Goal: Task Accomplishment & Management: Complete application form

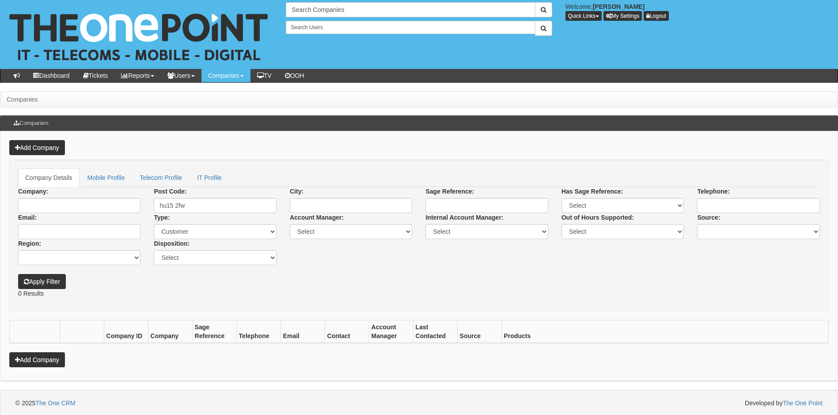
scroll to position [1, 0]
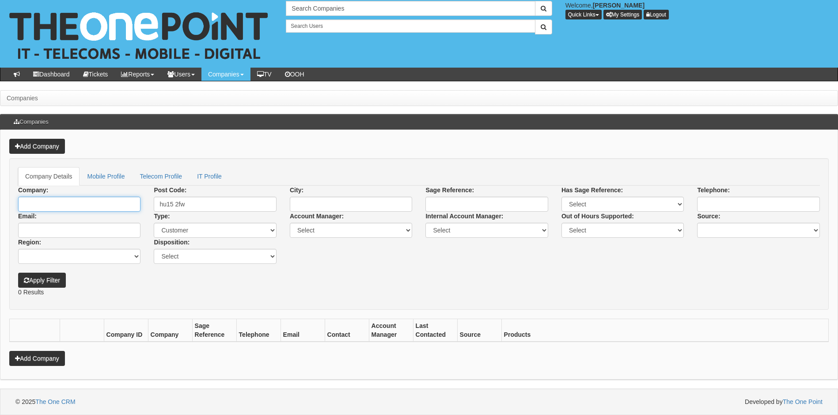
click at [61, 207] on input "Company:" at bounding box center [79, 204] width 122 height 15
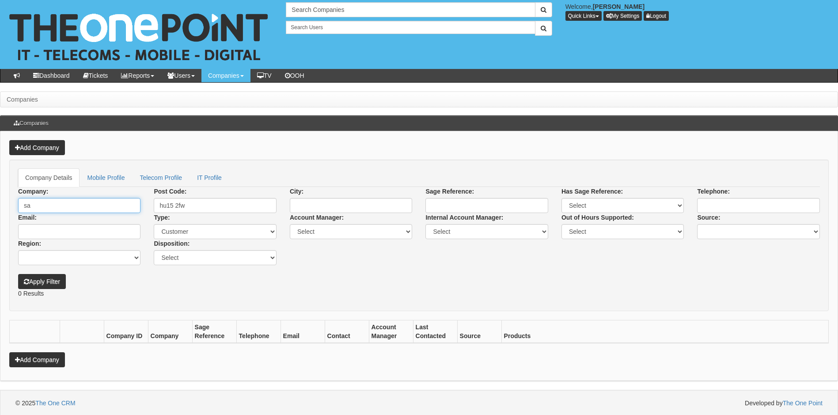
type input "s"
click at [40, 145] on link "Add Company" at bounding box center [37, 147] width 56 height 15
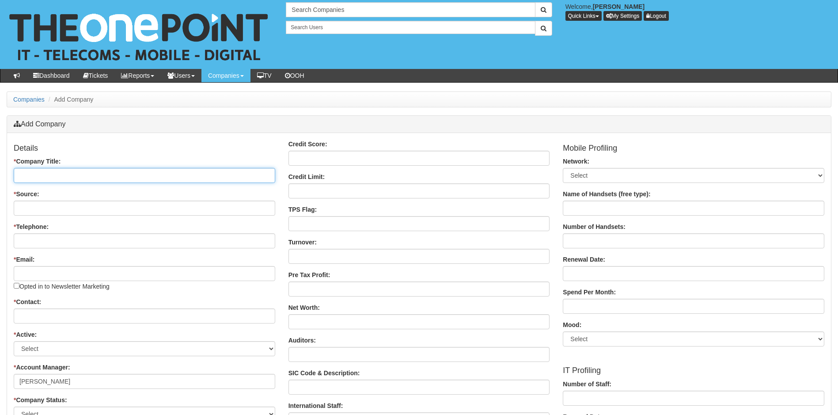
click at [109, 177] on input "* Company Title:" at bounding box center [144, 175] width 261 height 15
paste input "SAMPIRA PROPERTY 1 LIMITED"
type input "SAMPIRA PROPERTY 1 LIMITED"
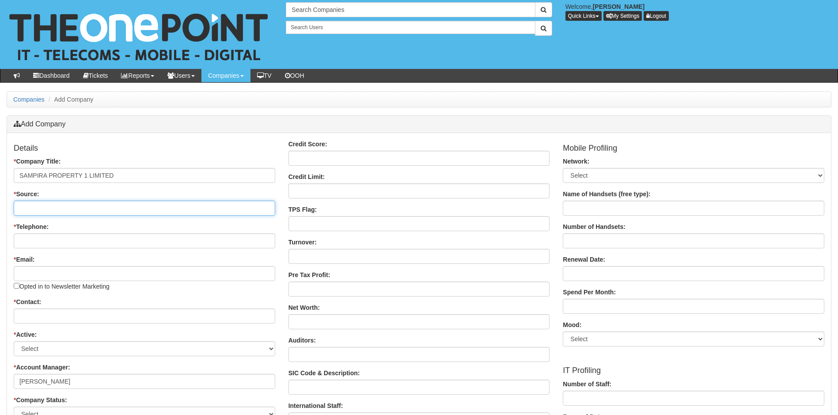
click at [90, 208] on input "* Source:" at bounding box center [144, 208] width 261 height 15
type input "Companies House"
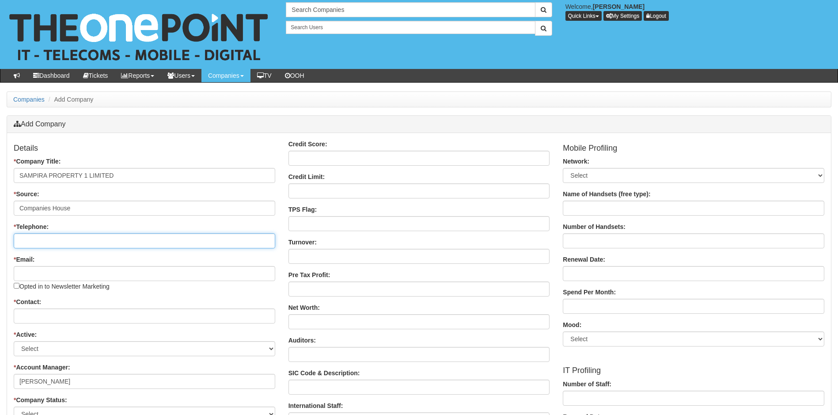
click at [61, 240] on input "* Telephone:" at bounding box center [144, 240] width 261 height 15
click at [53, 242] on input "* Telephone:" at bounding box center [144, 240] width 261 height 15
paste input "07376 984365"
type input "07376 984365"
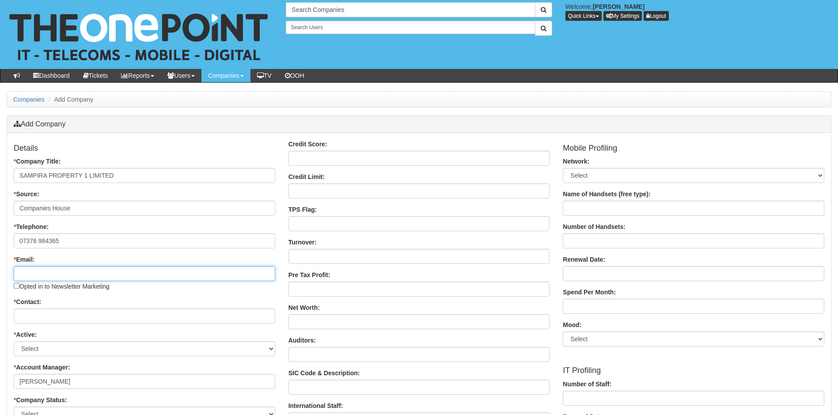
click at [104, 272] on input "* Email:" at bounding box center [144, 273] width 261 height 15
paste input "Info@sampiragroup.co.uk"
type input "Info@sampiragroup.co.uk"
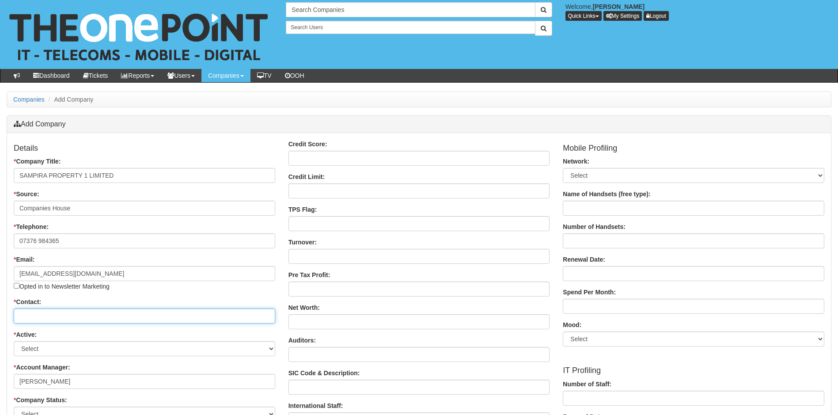
click at [77, 318] on input "* Contact:" at bounding box center [144, 315] width 261 height 15
click at [60, 316] on input "* Contact:" at bounding box center [144, 315] width 261 height 15
paste input "Piotr Szydlik"
type input "Piotr Szydlik"
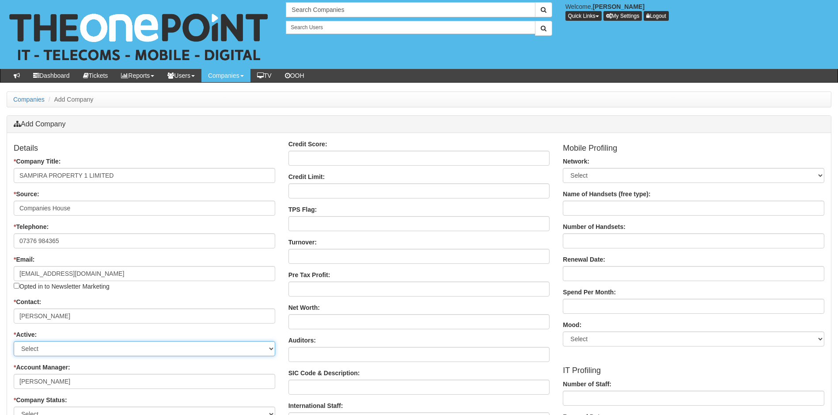
click at [91, 349] on select "Select Active Stop" at bounding box center [144, 348] width 261 height 15
select select "Active"
click at [14, 341] on select "Select Active Stop" at bounding box center [144, 348] width 261 height 15
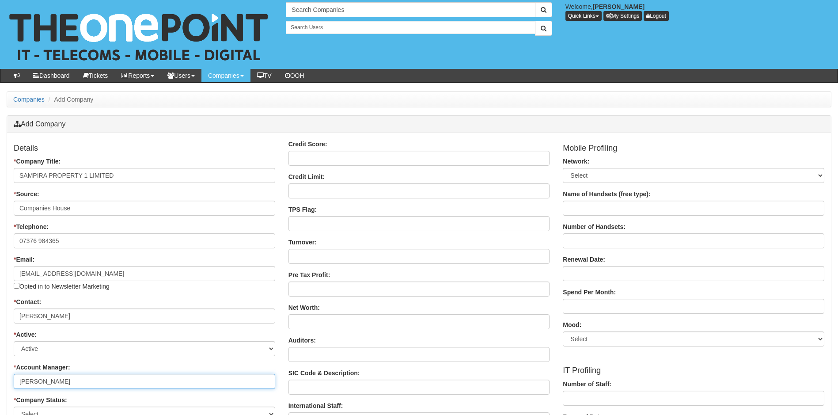
click at [152, 382] on input "[PERSON_NAME]" at bounding box center [144, 381] width 261 height 15
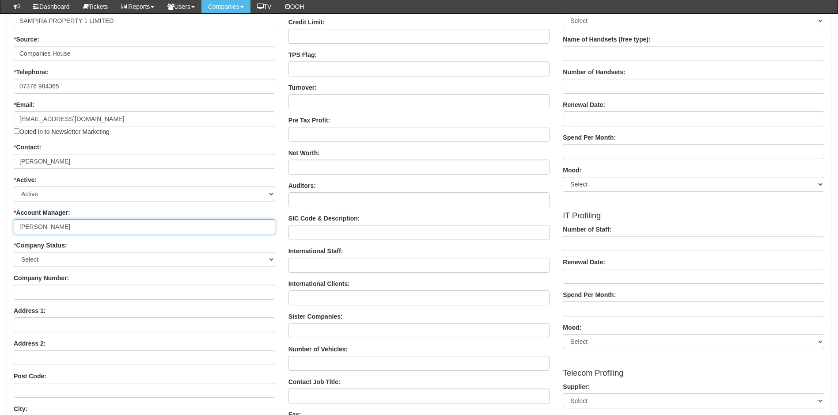
scroll to position [133, 0]
type input "Laura Toyne"
click at [170, 268] on div "Details * Company Title: SAMPIRA PROPERTY 1 LIMITED * Source: Companies House *…" at bounding box center [144, 358] width 275 height 746
click at [177, 261] on select "Select Customer Do Not Ring Prospect Prospect Profile Supplier X-Customer" at bounding box center [144, 258] width 261 height 15
select select "Customer"
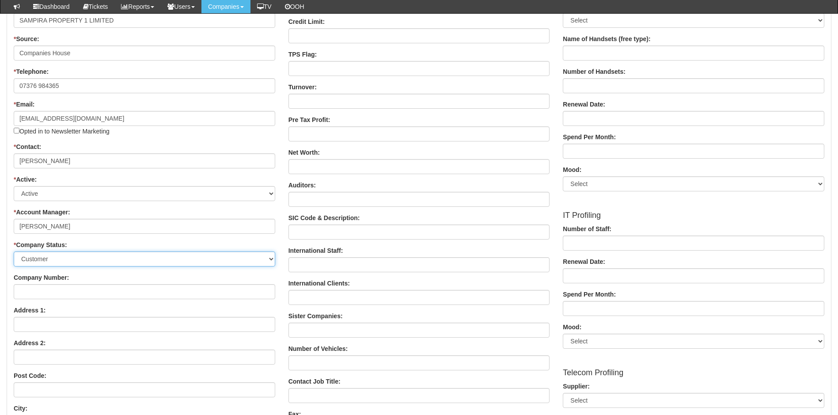
click at [14, 251] on select "Select Customer Do Not Ring Prospect Prospect Profile Supplier X-Customer" at bounding box center [144, 258] width 261 height 15
click at [109, 292] on input "Company Number:" at bounding box center [144, 291] width 261 height 15
click at [125, 294] on input "Company Number:" at bounding box center [144, 291] width 261 height 15
paste input "11088258"
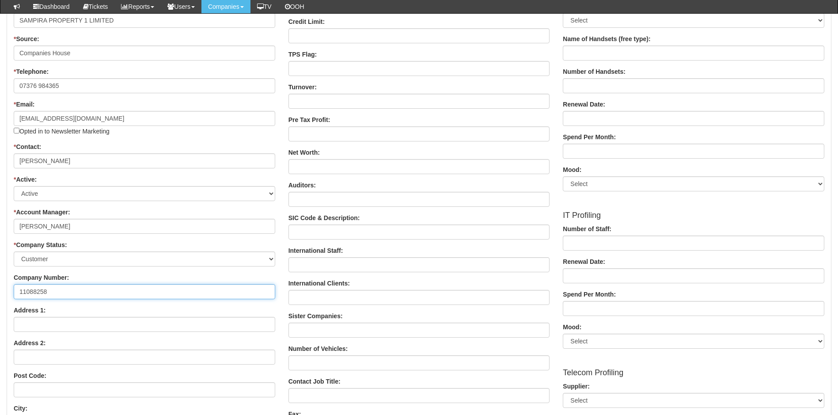
type input "11088258"
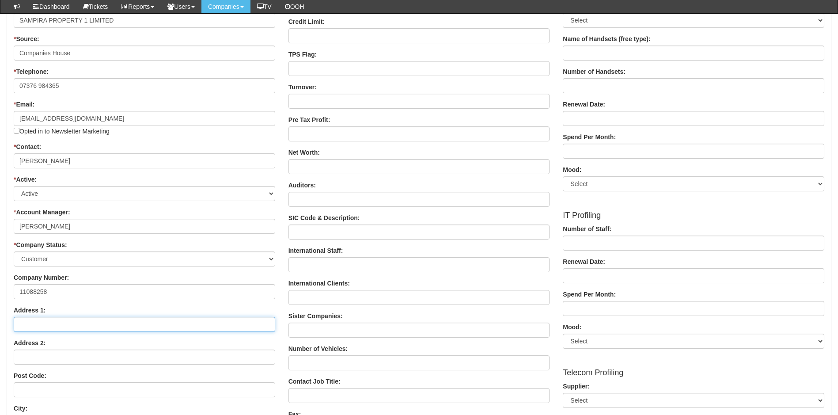
click at [82, 323] on input "Address 1:" at bounding box center [144, 324] width 261 height 15
paste input "The Old Carnegie Library"
type input "The Old Carnegie Library"
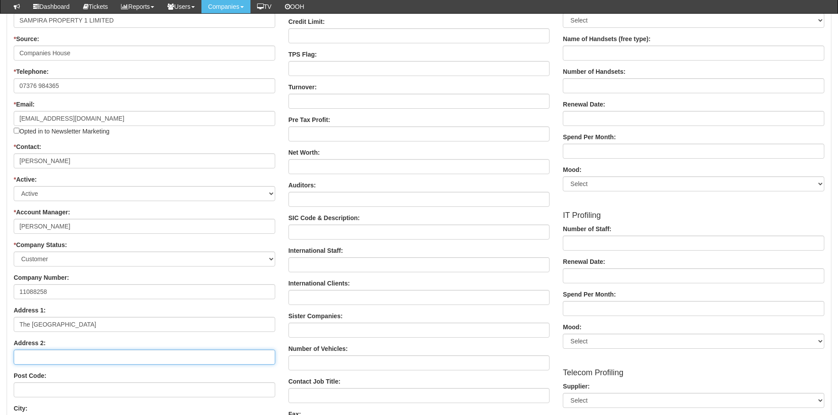
click at [66, 358] on input "Address 2:" at bounding box center [144, 356] width 261 height 15
click at [88, 356] on input "Address 2:" at bounding box center [144, 356] width 261 height 15
paste input "rmskirk Road"
type input "rmskirk Road"
click at [64, 387] on input "Post Code:" at bounding box center [144, 389] width 261 height 15
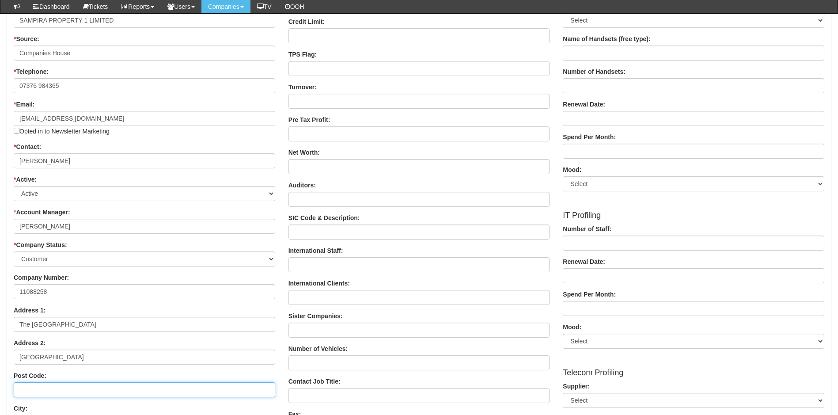
paste input "WN5 9DQ"
type input "WN5 9DQ"
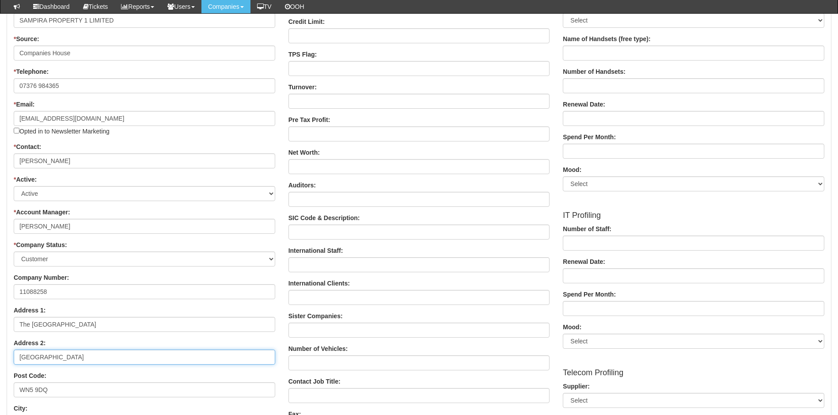
click at [19, 359] on input "rmskirk Road" at bounding box center [144, 356] width 261 height 15
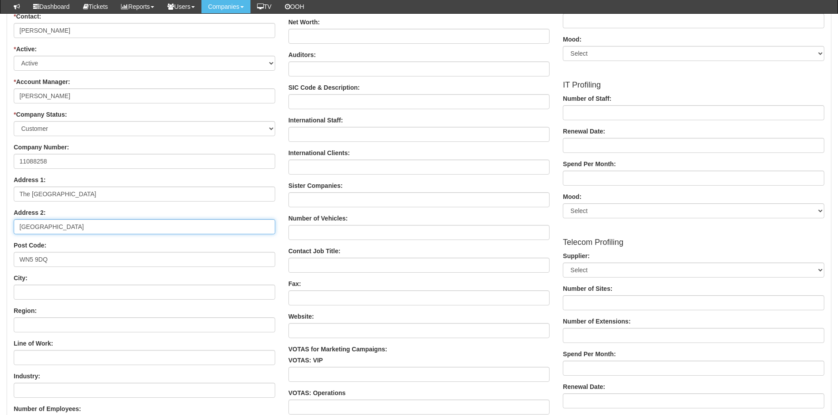
scroll to position [309, 0]
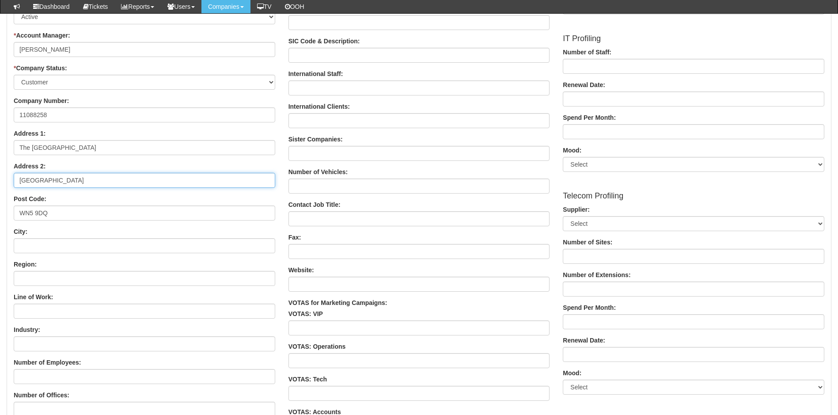
type input "Ormskirk Road"
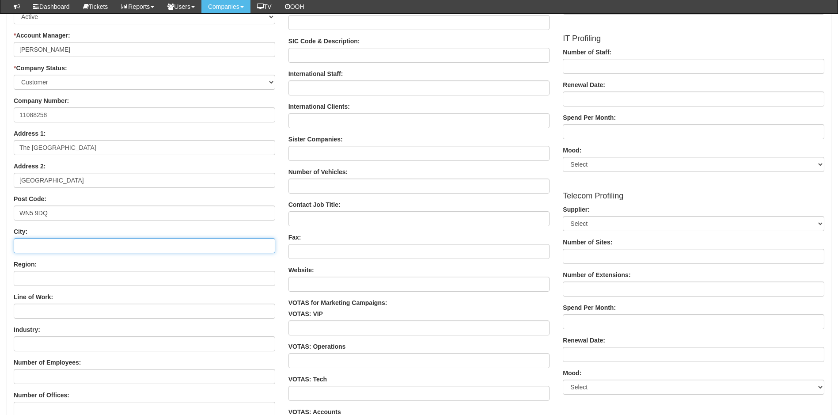
click at [72, 249] on input "City:" at bounding box center [144, 245] width 261 height 15
type input "Wigan"
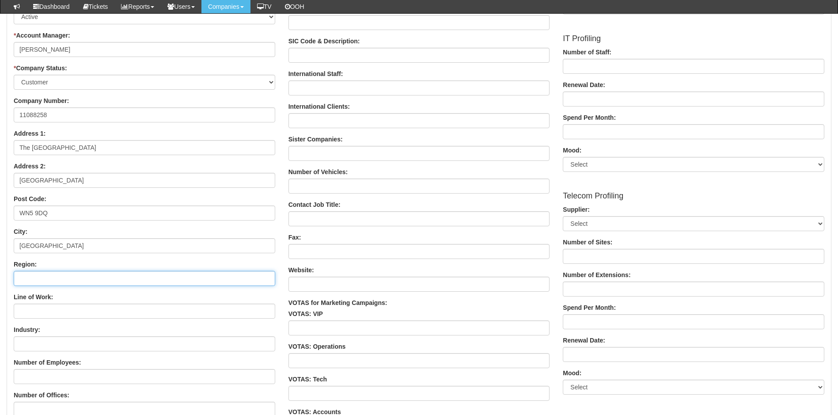
click at [57, 279] on input "Region:" at bounding box center [144, 278] width 261 height 15
type input "Lancashire"
click at [77, 308] on input "Line of Work:" at bounding box center [144, 310] width 261 height 15
type input "Commercial Property"
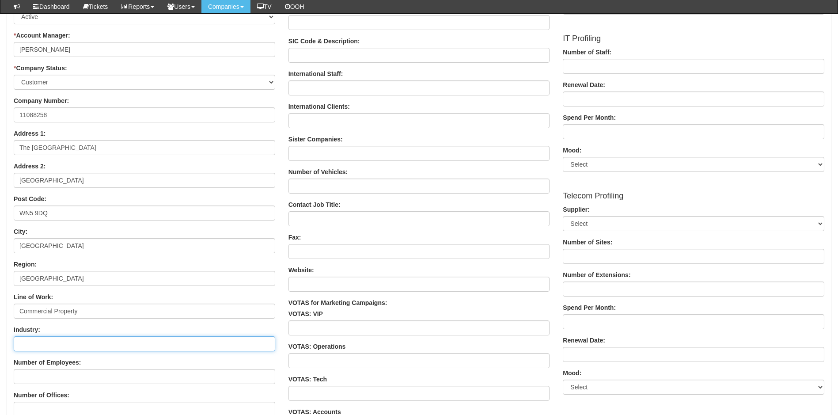
click at [65, 339] on input "Industry:" at bounding box center [144, 343] width 261 height 15
type input "Real Estate"
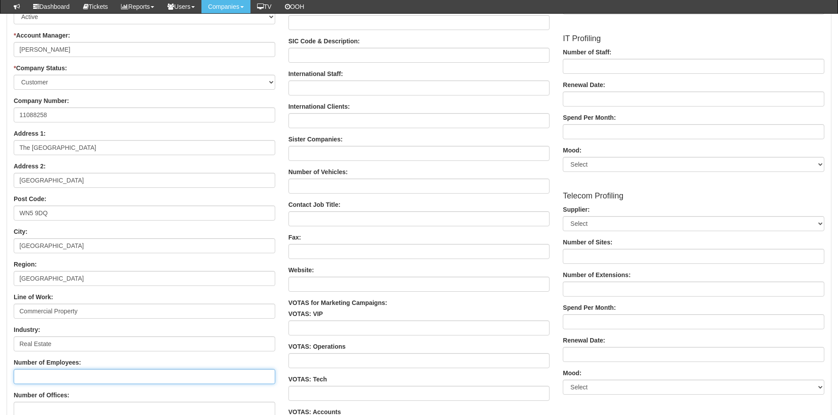
click at [49, 375] on input "Number of Employees:" at bounding box center [144, 376] width 261 height 15
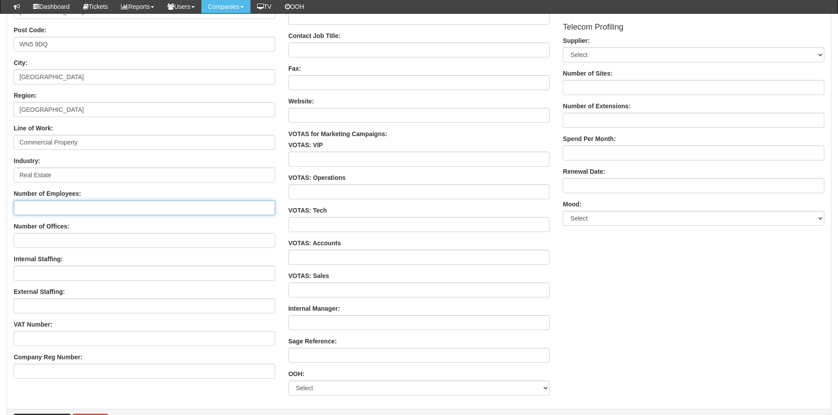
scroll to position [486, 0]
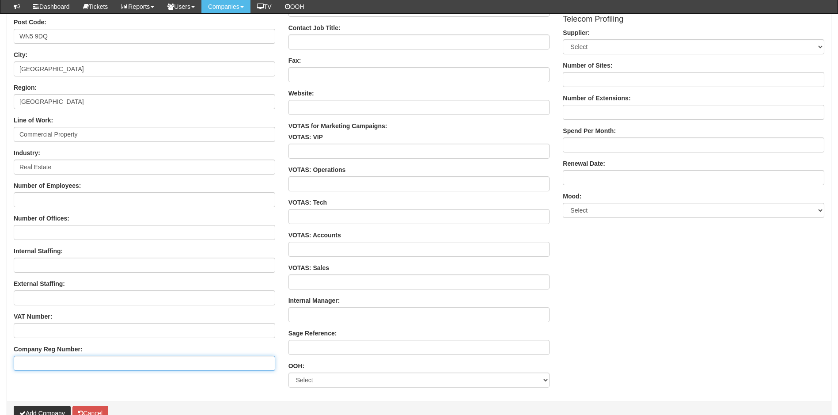
click at [80, 366] on input "Company Reg Number:" at bounding box center [144, 363] width 261 height 15
paste input "WN5 9DQ"
type input "W"
click at [72, 364] on input "Company Reg Number:" at bounding box center [144, 363] width 261 height 15
paste input "11088258"
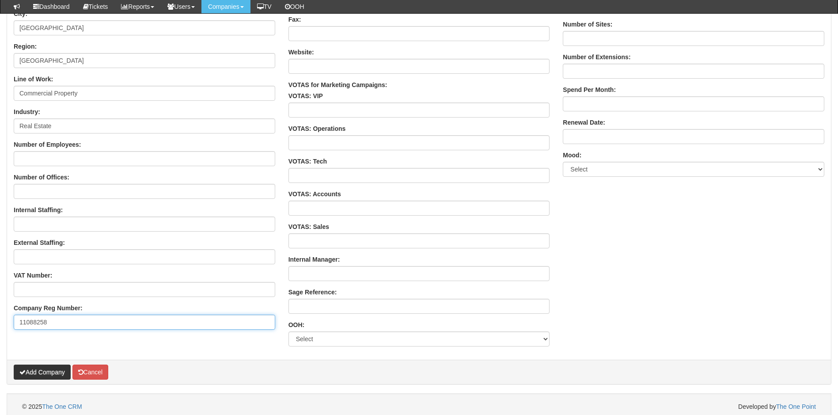
scroll to position [532, 0]
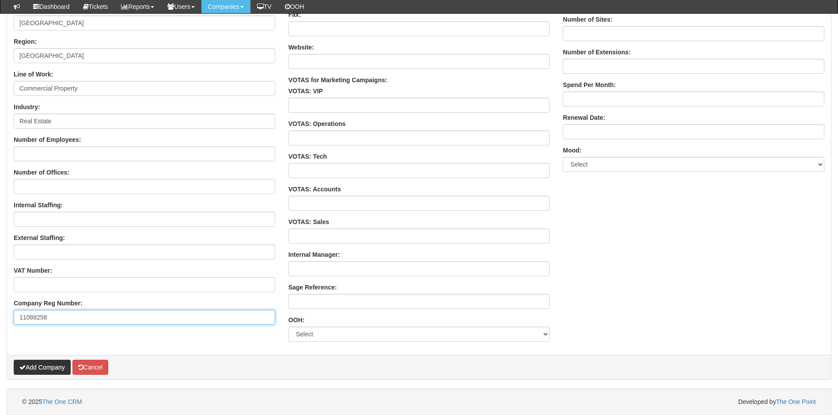
type input "11088258"
click at [41, 369] on button "Add Company" at bounding box center [42, 367] width 57 height 15
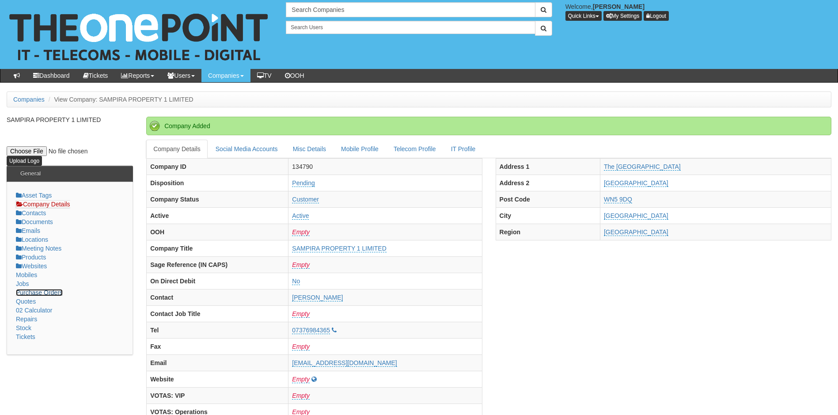
click at [58, 295] on link "Purchase Orders" at bounding box center [39, 292] width 47 height 7
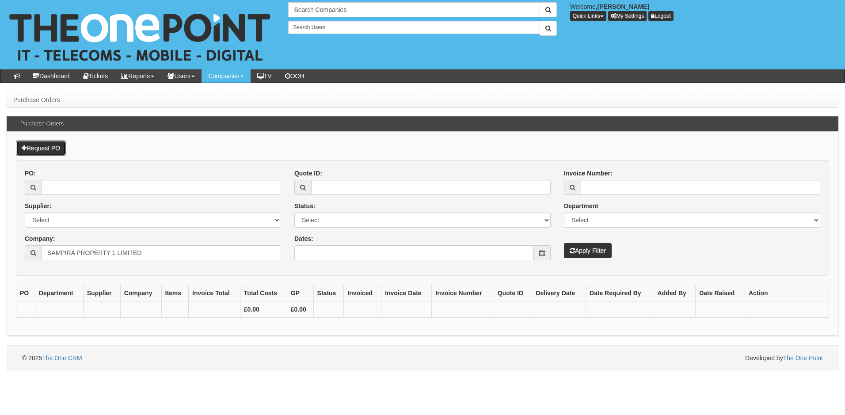
click at [46, 148] on link "Request PO" at bounding box center [41, 147] width 50 height 15
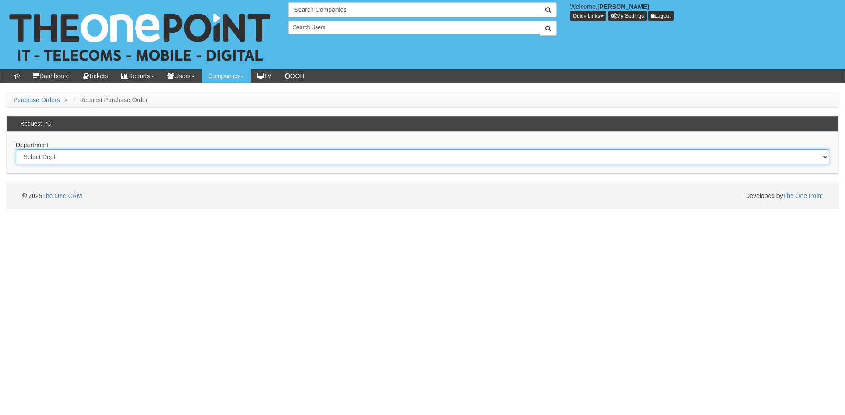
click at [87, 157] on select "Select Dept Digital Internal IT Mobiles Marketing Telecoms" at bounding box center [422, 156] width 813 height 15
select select "?pipeID=&dept=IT"
click at [16, 149] on select "Select Dept Digital Internal IT Mobiles Marketing Telecoms" at bounding box center [422, 156] width 813 height 15
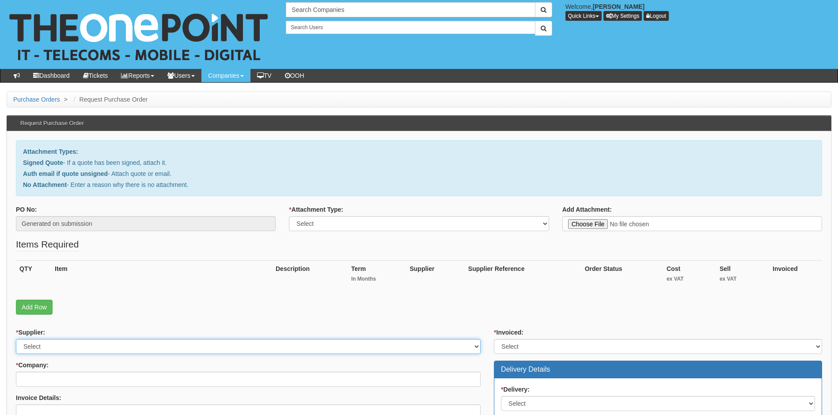
click at [67, 343] on select "Select 123 REG.co.uk 1Password 3 4Gon AA Jones Electric Ltd Abzorb Access Group…" at bounding box center [248, 346] width 465 height 15
select select "321"
click at [67, 343] on select "Select 123 REG.co.uk 1Password 3 4Gon AA Jones Electric Ltd Abzorb Access Group…" at bounding box center [248, 346] width 465 height 15
click at [453, 225] on select "Select Signed Quote Auth email with quote if unsigned No Attachment" at bounding box center [419, 223] width 260 height 15
select select "Signed Quote"
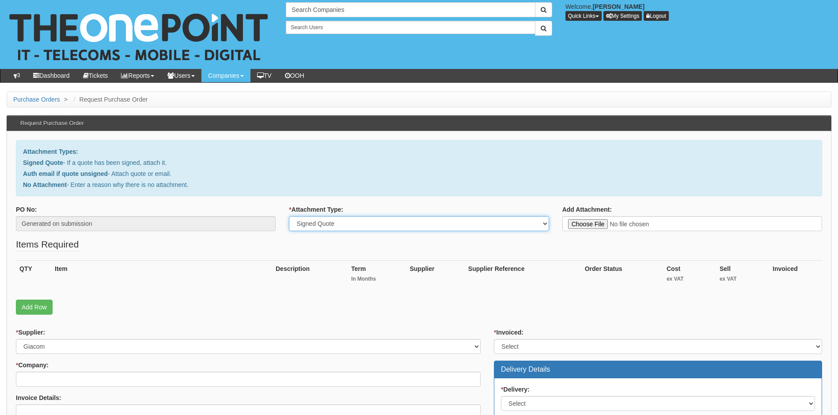
click at [289, 216] on select "Select Signed Quote Auth email with quote if unsigned No Attachment" at bounding box center [419, 223] width 260 height 15
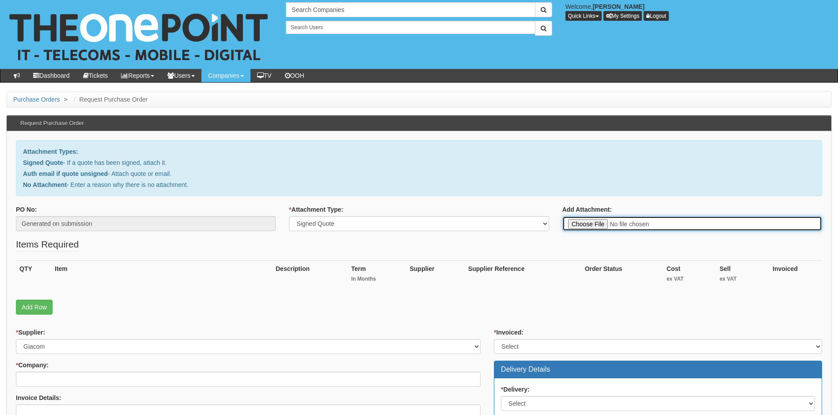
click at [585, 222] on input "Add Attachment:" at bounding box center [692, 223] width 260 height 15
type input "C:\fakepath\Sampira Property 1 Ltd - Internet Unit A13 .pdf"
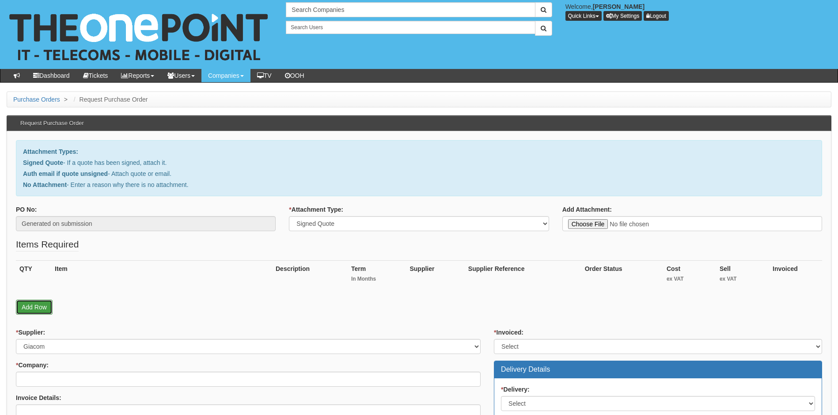
click at [36, 304] on link "Add Row" at bounding box center [34, 306] width 37 height 15
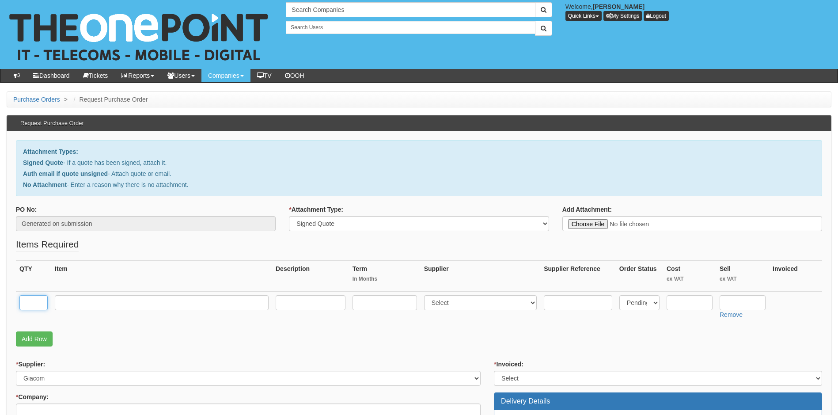
click at [33, 303] on input "text" at bounding box center [33, 302] width 28 height 15
type input "1"
click at [78, 303] on input "text" at bounding box center [162, 302] width 214 height 15
type input "SoGEA 80\20 FTTC"
type input "24"
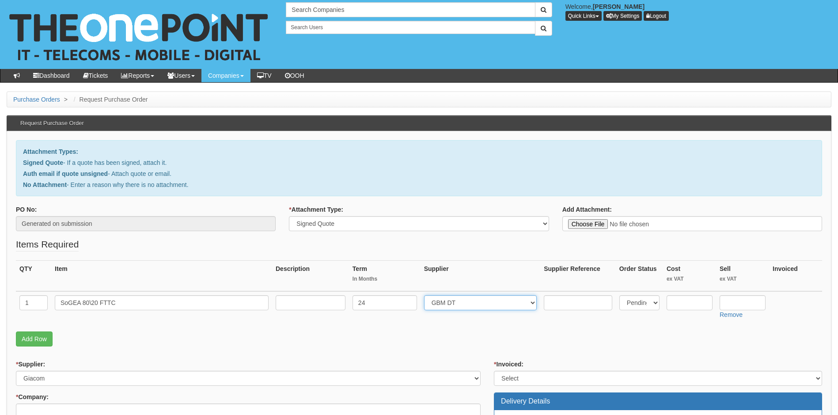
select select "321"
type input "24"
type input "40"
click at [36, 342] on link "Add Row" at bounding box center [34, 338] width 37 height 15
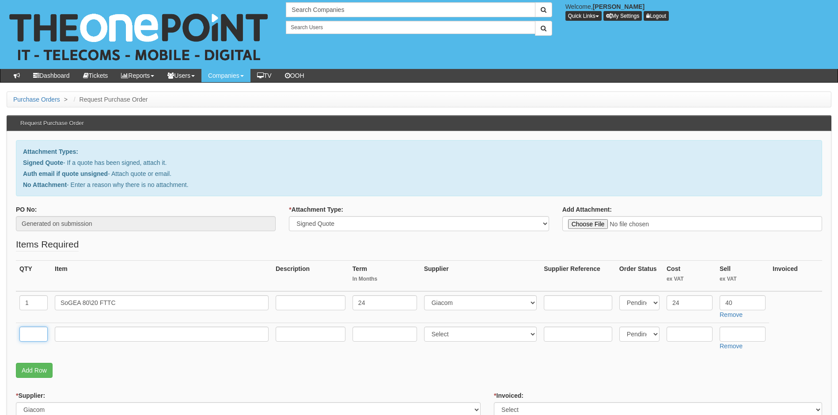
click at [34, 339] on input "text" at bounding box center [33, 333] width 28 height 15
type input "1"
type input "Connectivity"
type input "0"
select select "321"
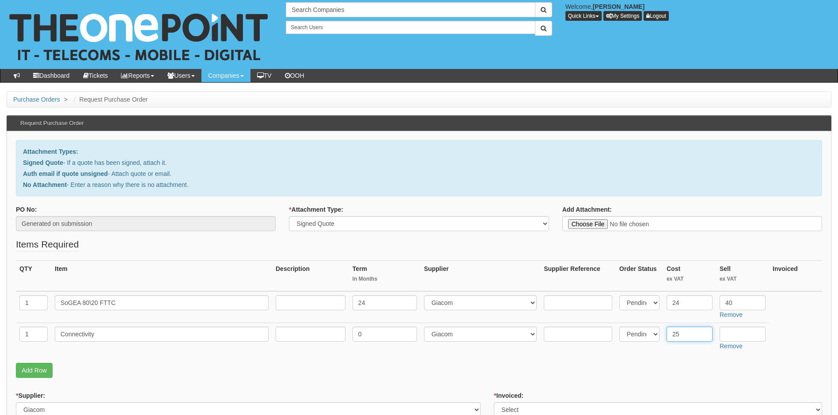
type input "25"
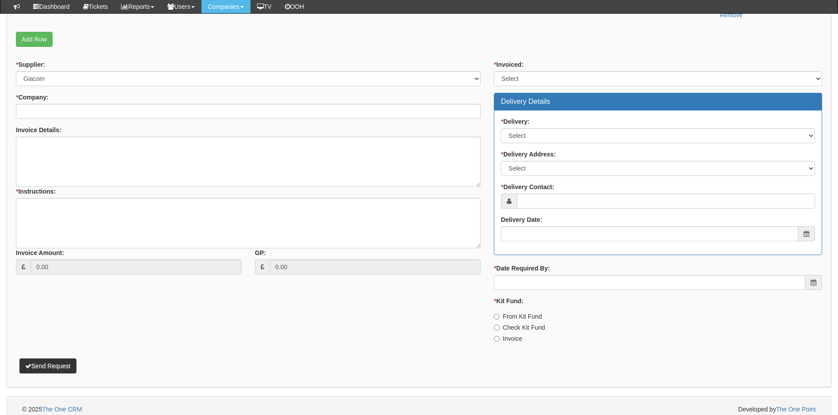
scroll to position [309, 0]
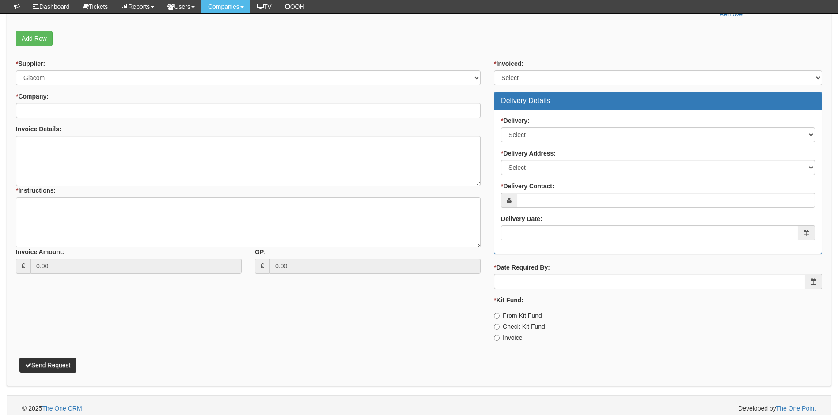
type input "50"
click at [563, 78] on select "Select Yes No N/A STB (part of order)" at bounding box center [658, 77] width 328 height 15
select select "1"
click at [494, 70] on select "Select Yes No N/A STB (part of order)" at bounding box center [658, 77] width 328 height 15
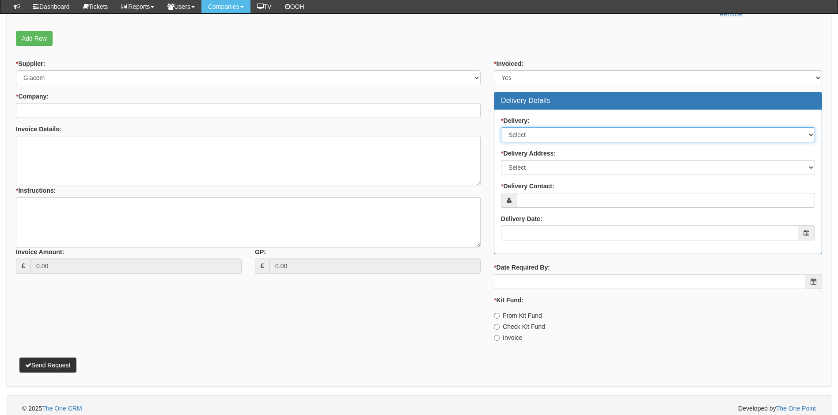
click at [572, 133] on select "Select No Not Applicable Yes" at bounding box center [658, 134] width 314 height 15
select select "1"
click at [501, 127] on select "Select No Not Applicable Yes" at bounding box center [658, 134] width 314 height 15
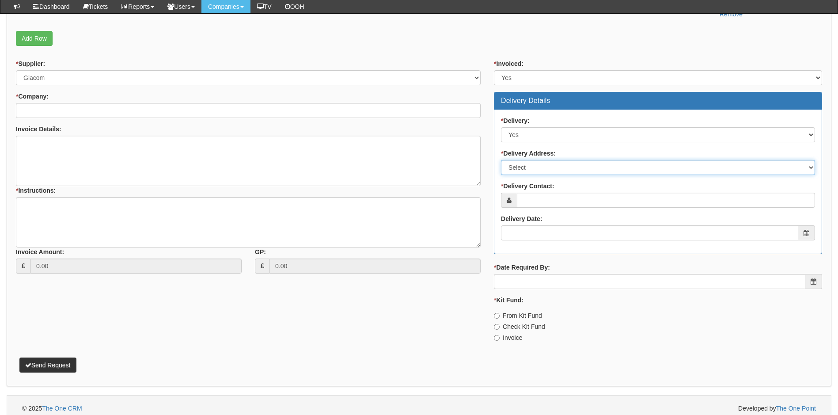
click at [608, 169] on select "Select Not Applicable Other" at bounding box center [658, 167] width 314 height 15
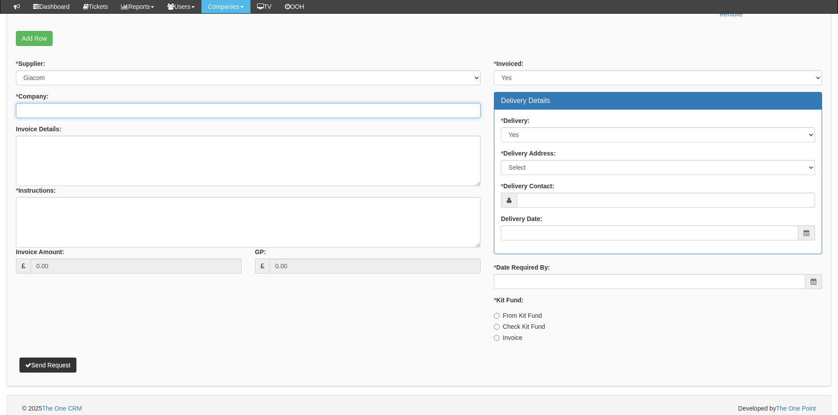
click at [98, 110] on input "* Company:" at bounding box center [248, 110] width 465 height 15
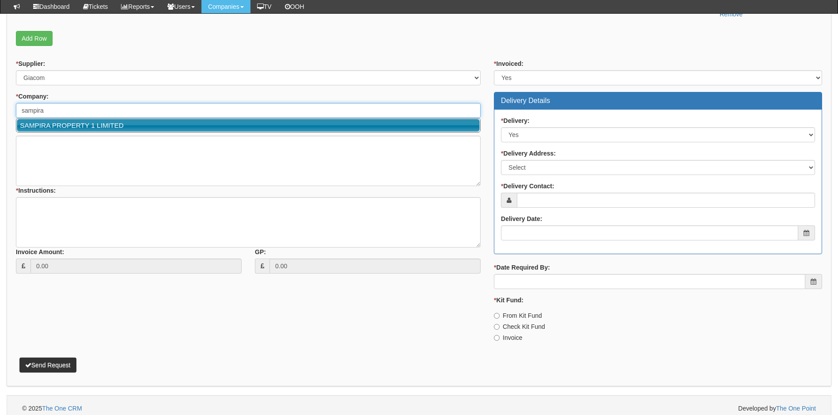
click at [97, 126] on link "SAMPIRA PROPERTY 1 LIMITED" at bounding box center [248, 125] width 463 height 13
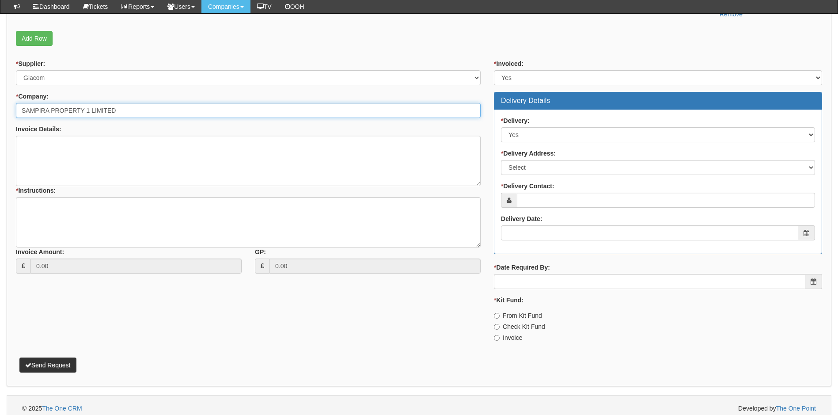
type input "SAMPIRA PROPERTY 1 LIMITED"
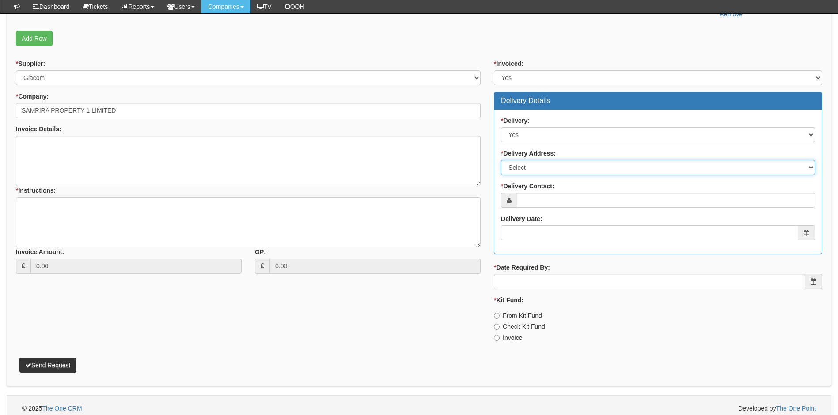
click at [587, 168] on select "Select Not Applicable Main Address - WN5 9DQ Other" at bounding box center [658, 167] width 314 height 15
select select "other"
click at [501, 160] on select "Select Not Applicable Main Address - WN5 9DQ Other" at bounding box center [658, 167] width 314 height 15
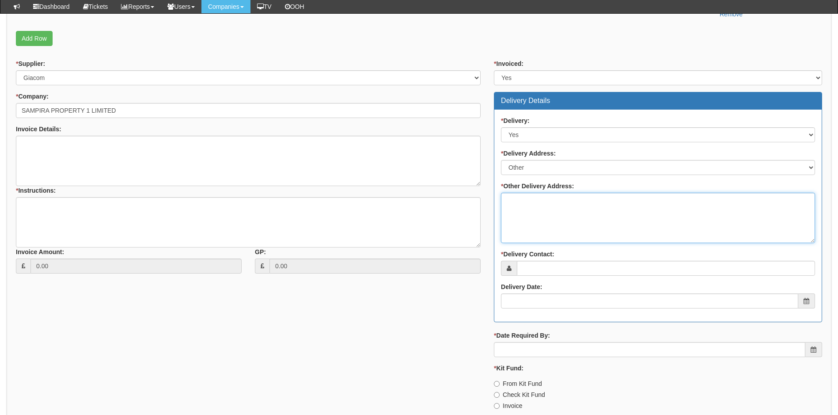
click at [525, 199] on textarea "* Other Delivery Address:" at bounding box center [658, 218] width 314 height 50
paste textarea "Unit A13, Deakins Business Park, Ashworth House, Bolton BL7 9RP"
click at [601, 202] on textarea "Unit A13, Deakins Business Park, Ashworth House, Bolton BL7 9RP" at bounding box center [658, 218] width 314 height 50
type textarea "[STREET_ADDRESS][PERSON_NAME][PERSON_NAME][PERSON_NAME]"
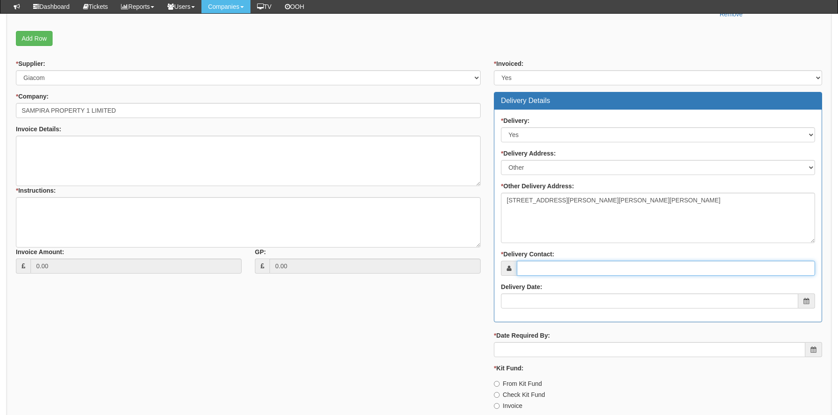
click at [561, 273] on input "* Delivery Contact:" at bounding box center [666, 268] width 298 height 15
click at [562, 268] on input "* Delivery Contact:" at bounding box center [666, 268] width 298 height 15
paste input "[EMAIL_ADDRESS][DOMAIN_NAME]"
type input "[EMAIL_ADDRESS][DOMAIN_NAME]"
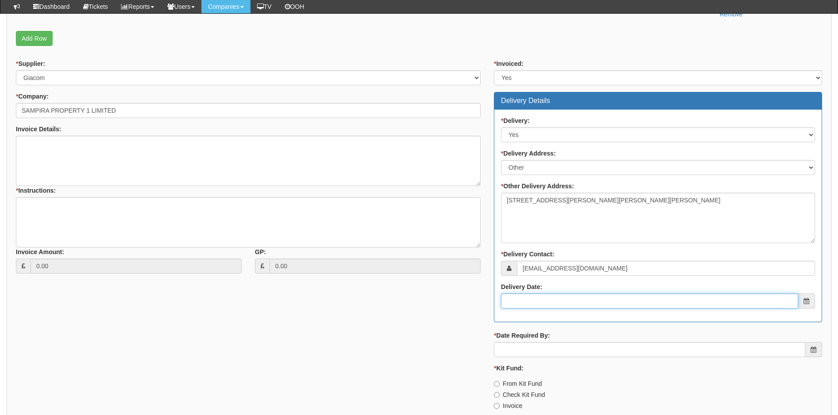
click at [549, 301] on input "Delivery Date:" at bounding box center [649, 300] width 297 height 15
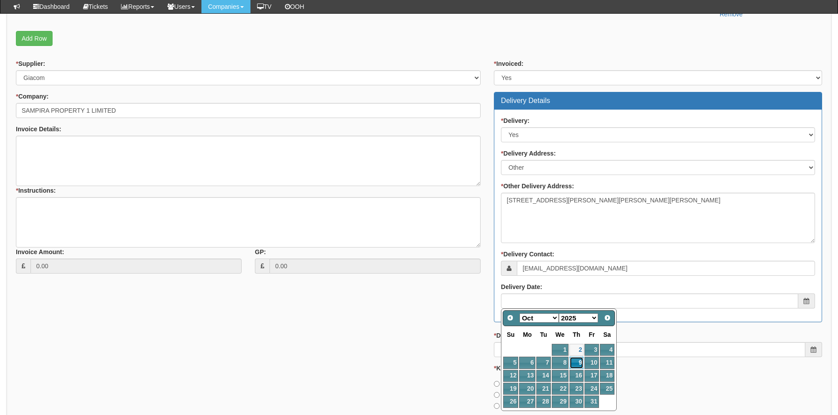
click at [582, 363] on link "9" at bounding box center [576, 362] width 15 height 12
type input "2025-10-09"
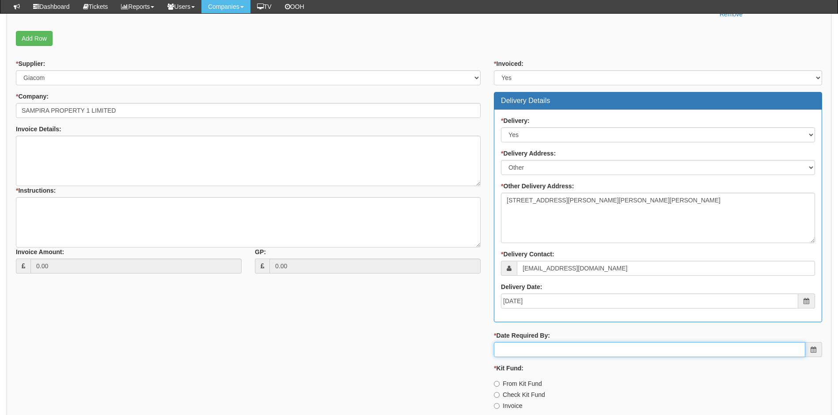
click at [572, 349] on input "* Date Required By:" at bounding box center [649, 349] width 311 height 15
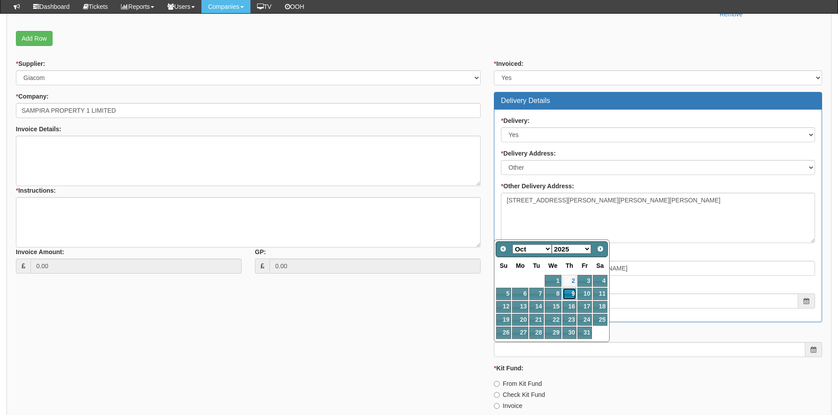
click at [575, 294] on link "9" at bounding box center [569, 294] width 15 height 12
type input "2025-10-09"
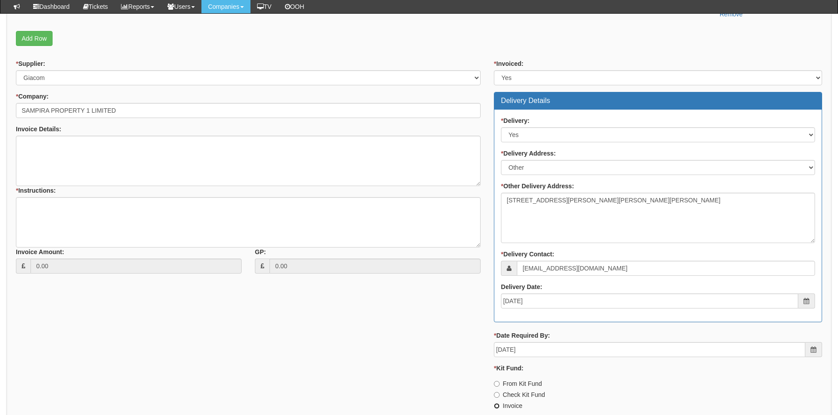
click at [497, 405] on input "Invoice" at bounding box center [497, 406] width 6 height 6
radio input "true"
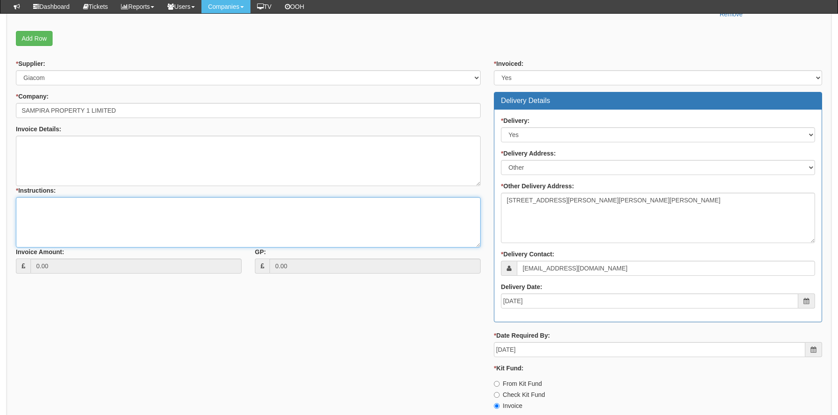
click at [45, 206] on textarea "* Instructions:" at bounding box center [248, 222] width 465 height 50
type textarea "New install"
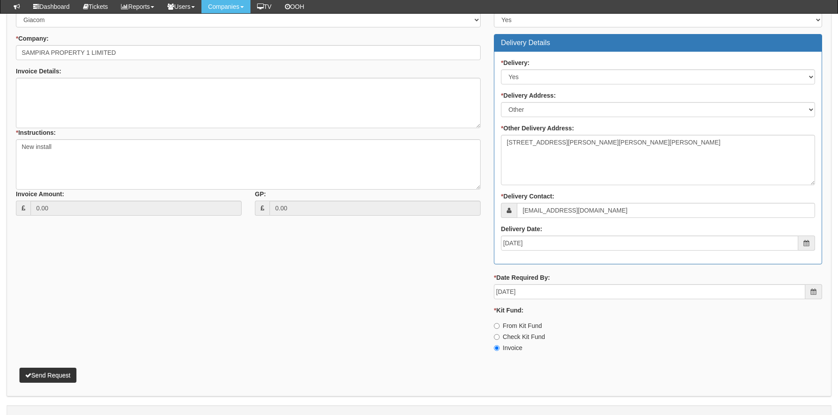
scroll to position [384, 0]
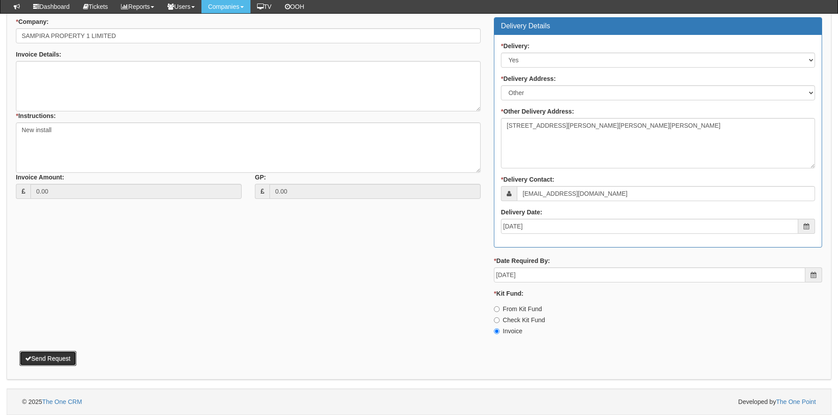
click at [59, 358] on button "Send Request" at bounding box center [47, 358] width 57 height 15
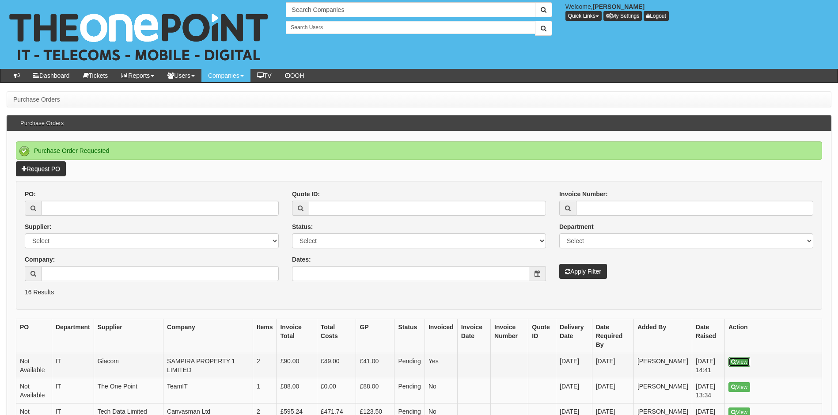
click at [737, 357] on link "View" at bounding box center [739, 362] width 22 height 10
